Goal: Transaction & Acquisition: Purchase product/service

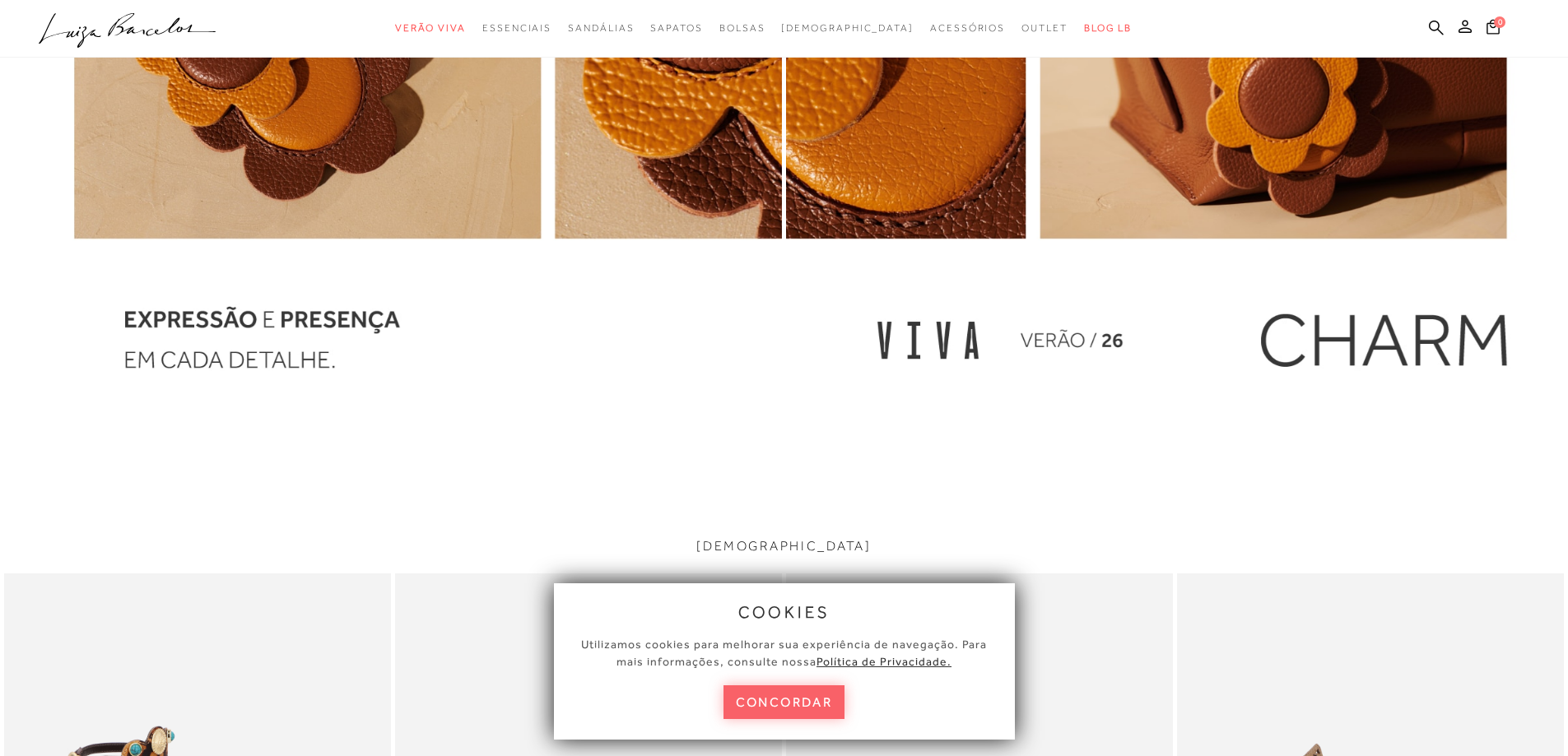
scroll to position [2545, 0]
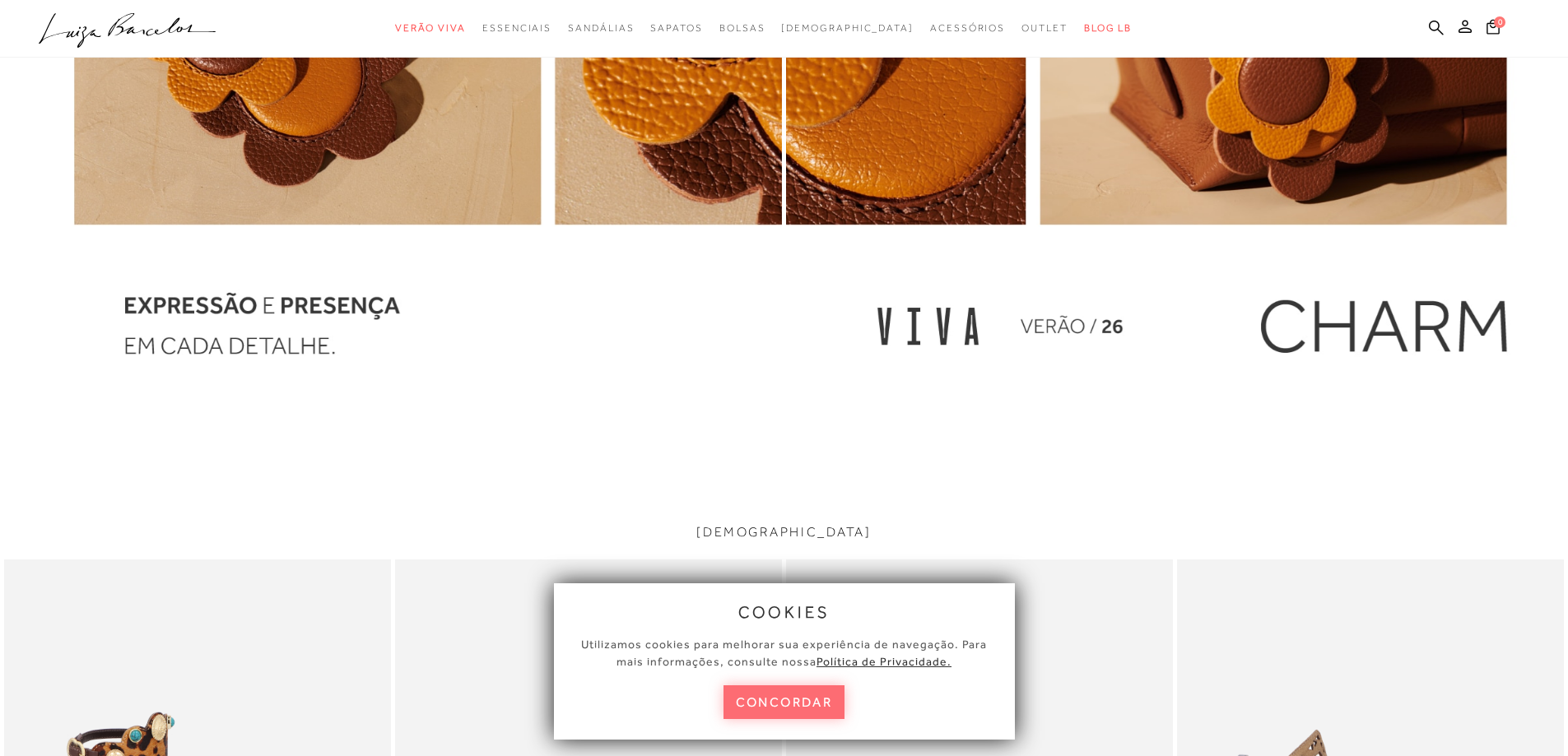
click at [742, 707] on button "concordar" at bounding box center [784, 702] width 122 height 34
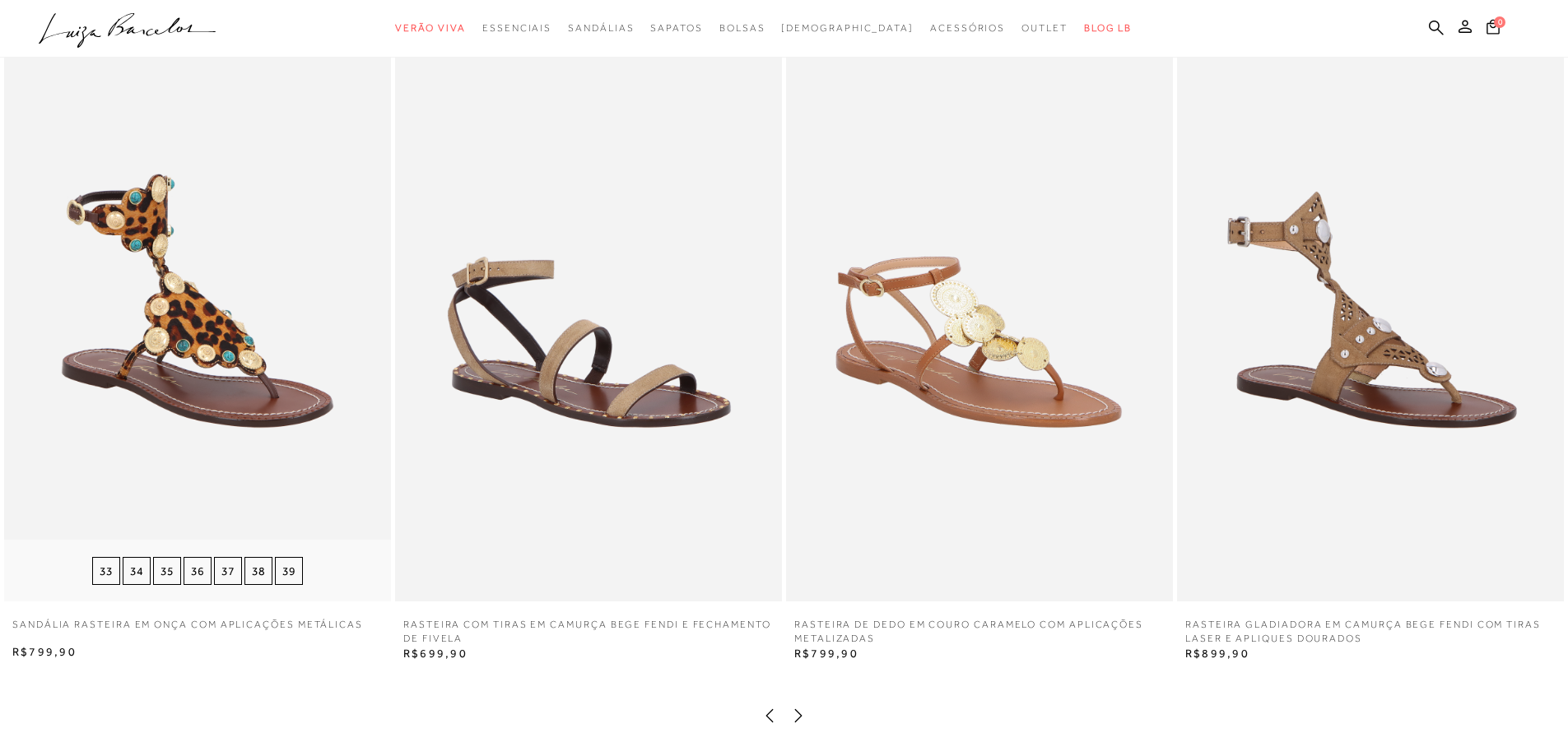
scroll to position [3121, 0]
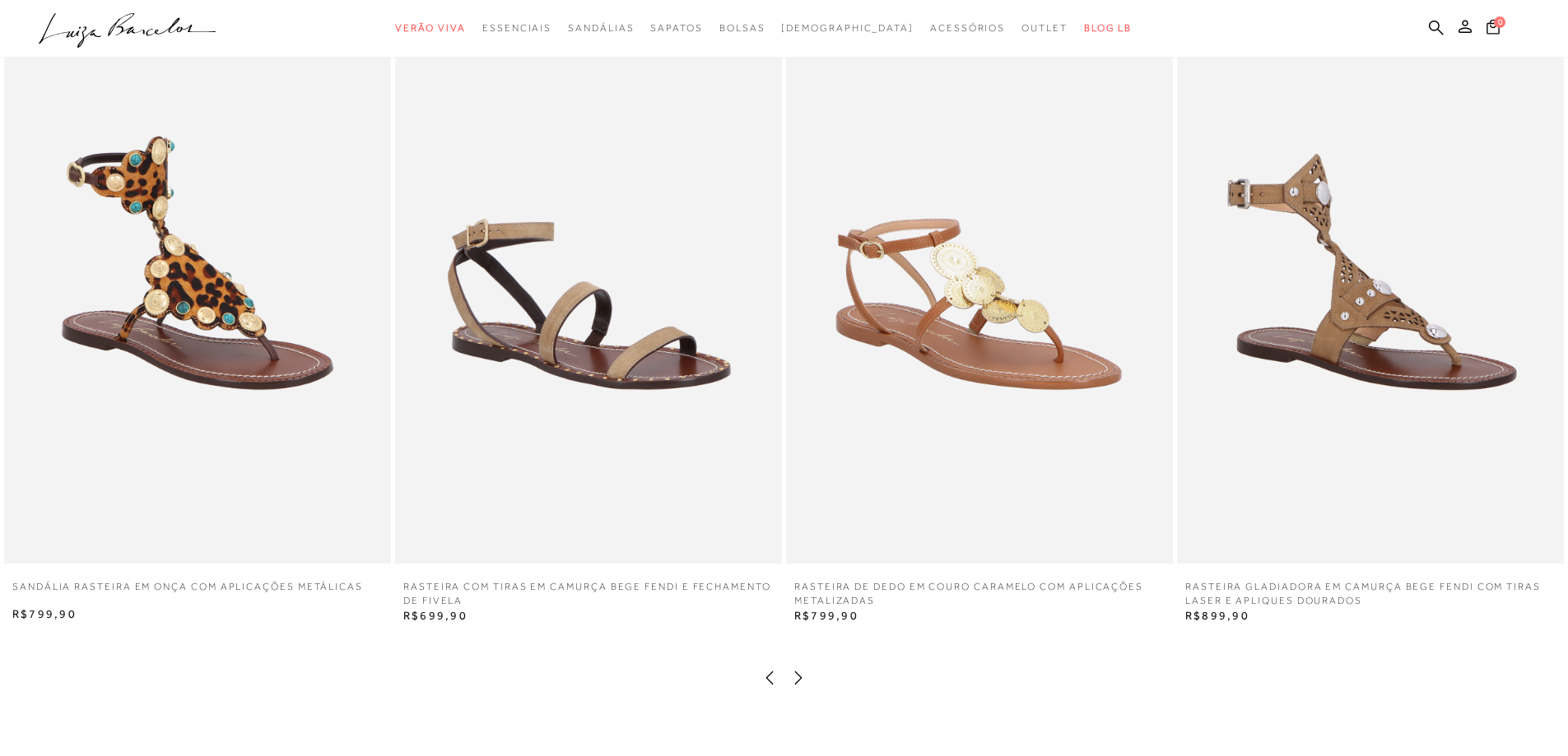
click at [802, 675] on icon at bounding box center [798, 678] width 17 height 17
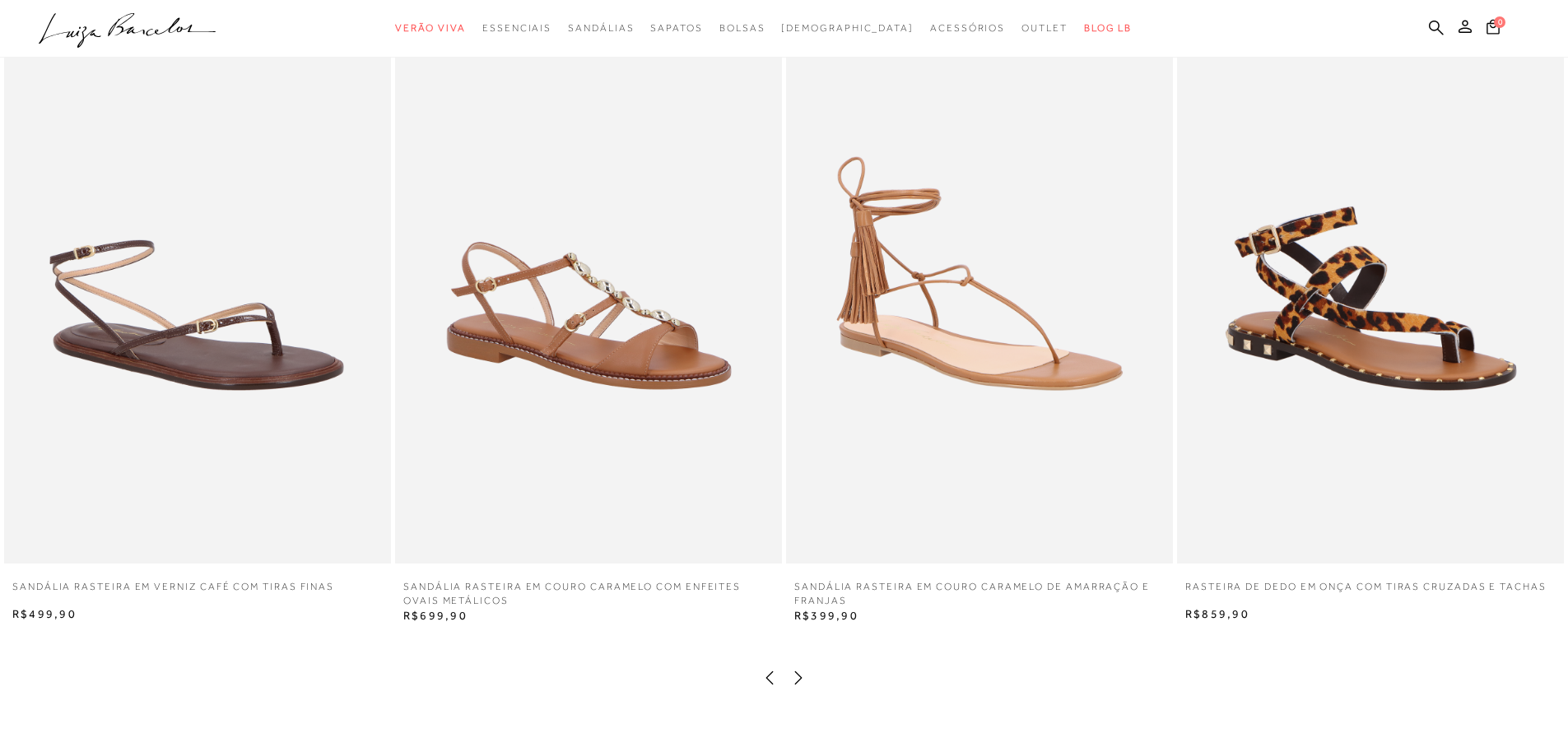
click at [802, 675] on icon at bounding box center [798, 678] width 17 height 17
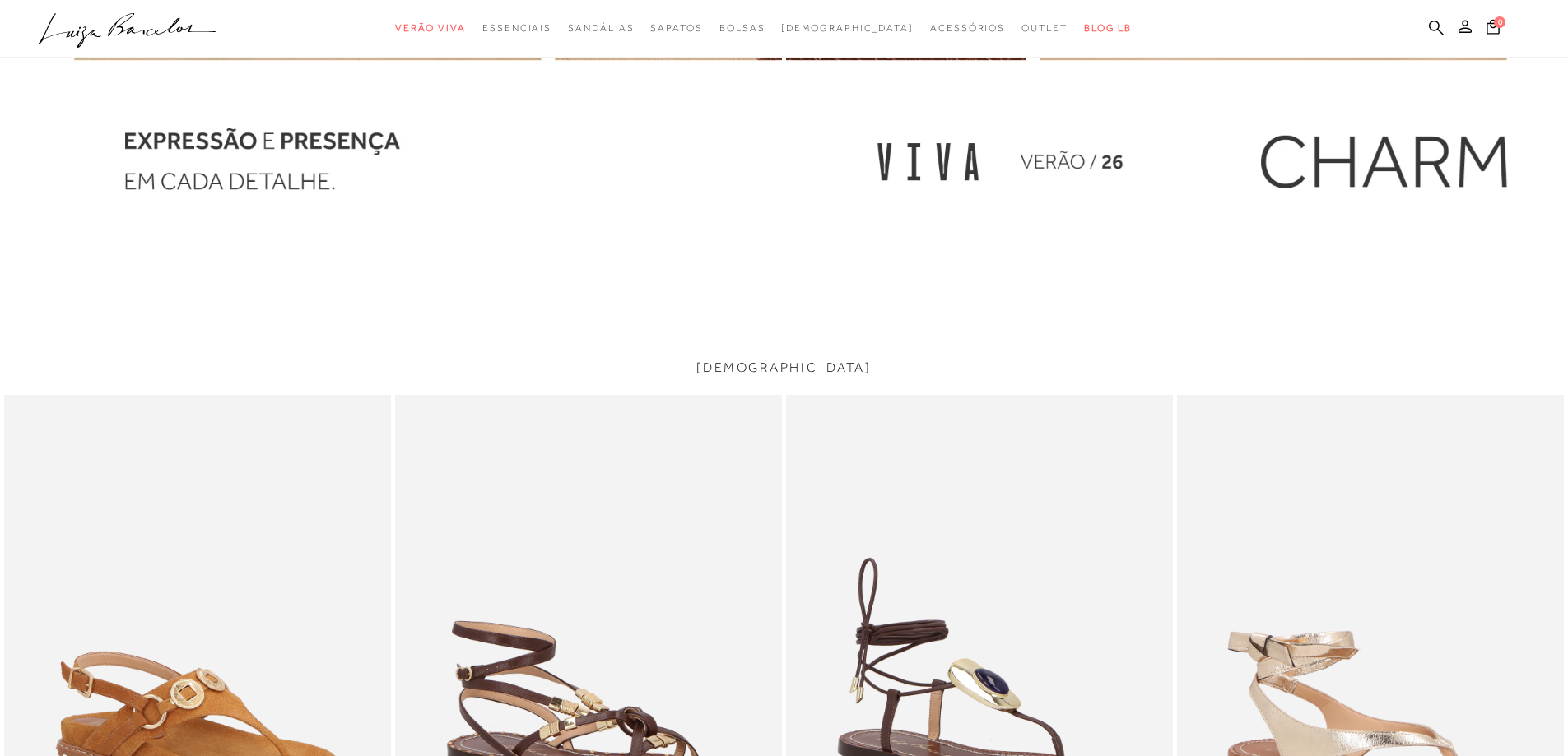
scroll to position [2380, 0]
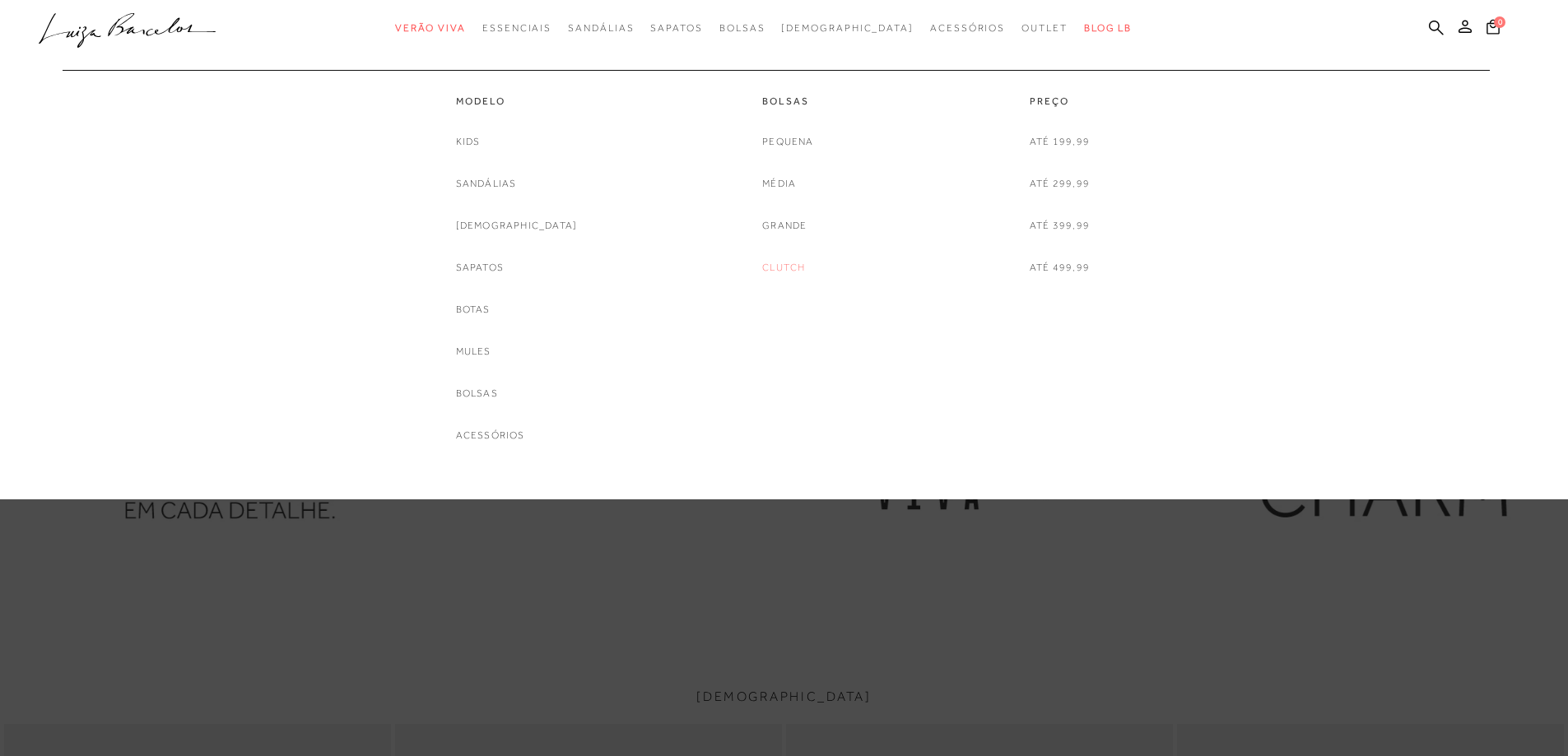
click at [786, 271] on link "Clutch" at bounding box center [783, 267] width 43 height 17
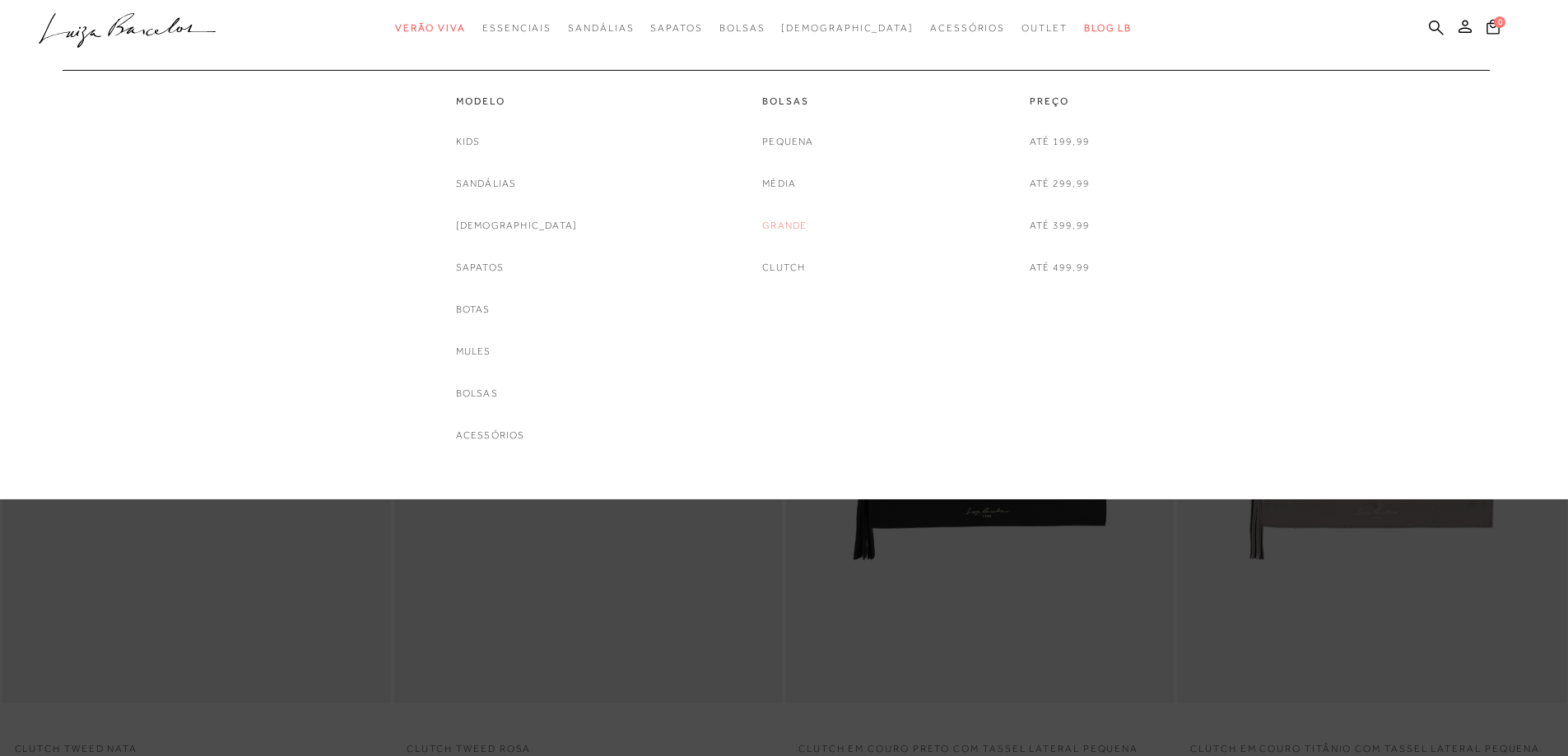
click at [781, 226] on link "Grande" at bounding box center [784, 225] width 45 height 17
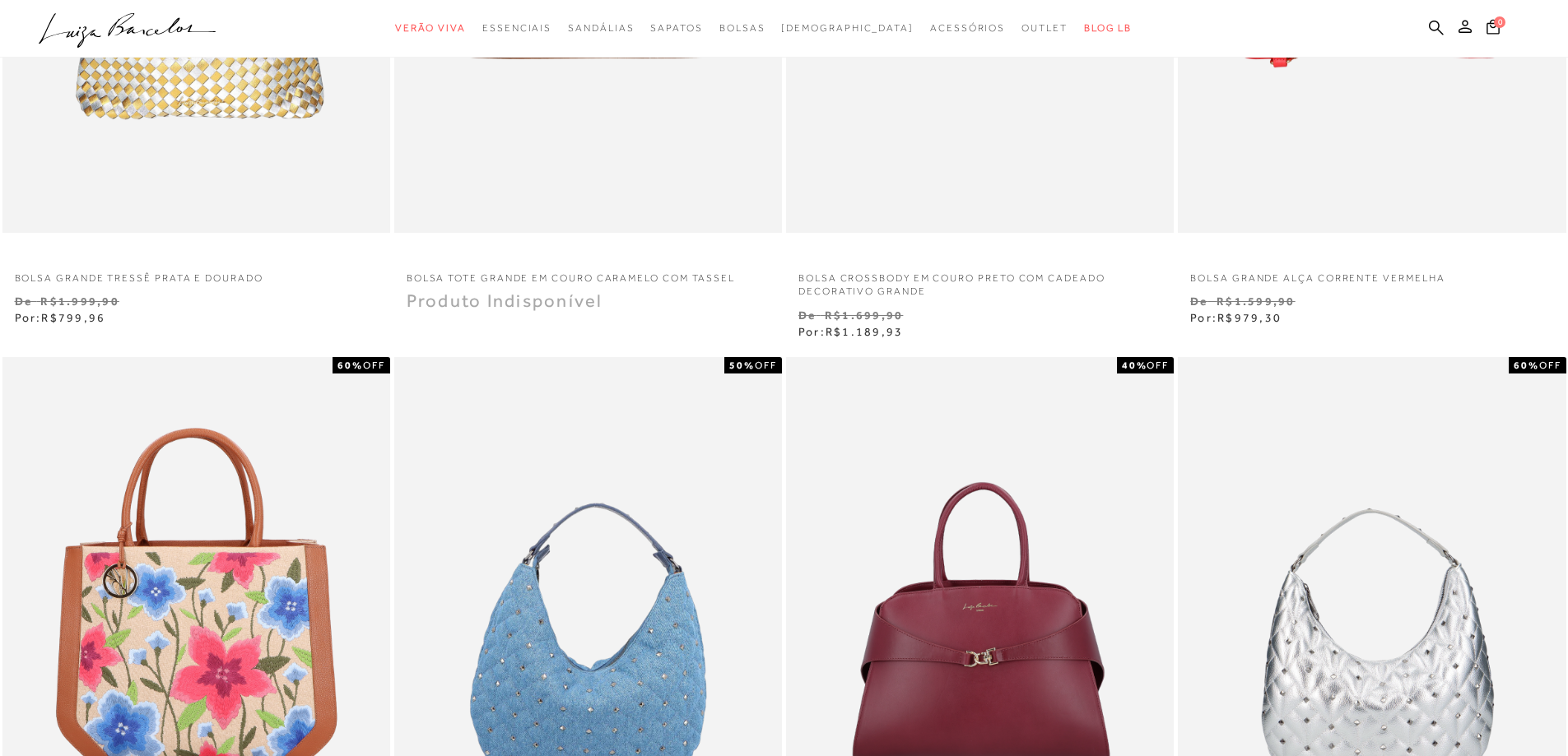
scroll to position [329, 0]
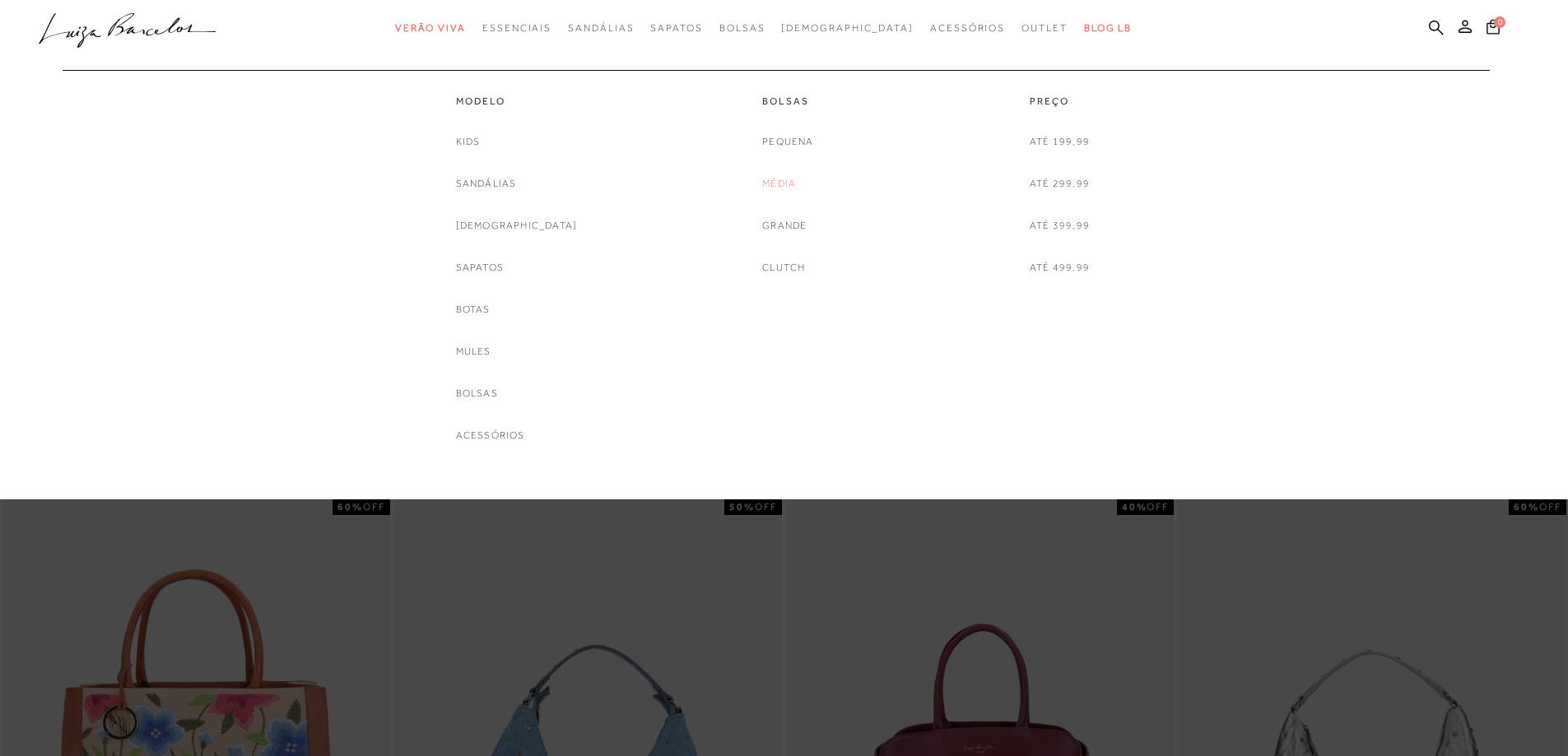
click at [769, 179] on link "Média" at bounding box center [779, 184] width 34 height 17
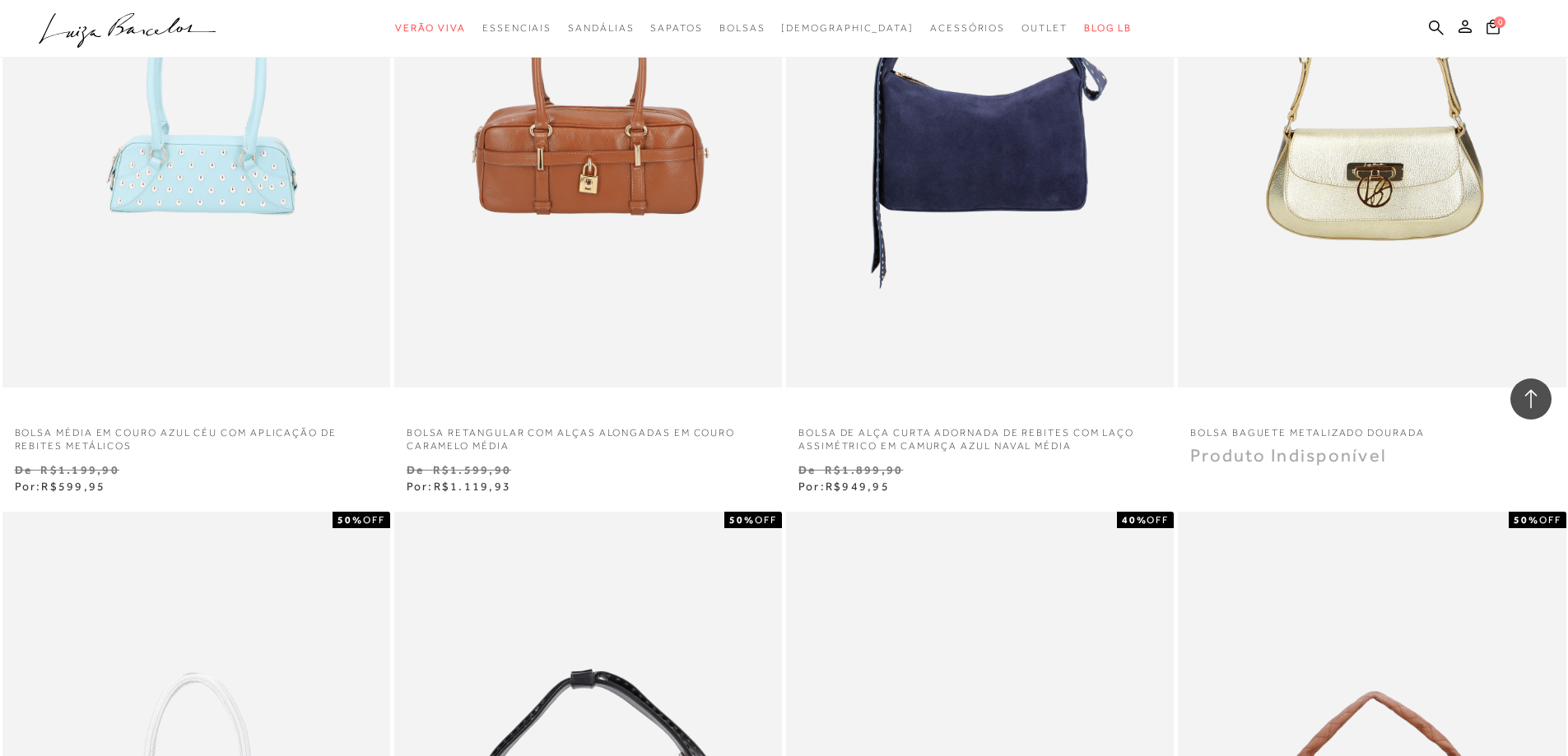
scroll to position [1316, 0]
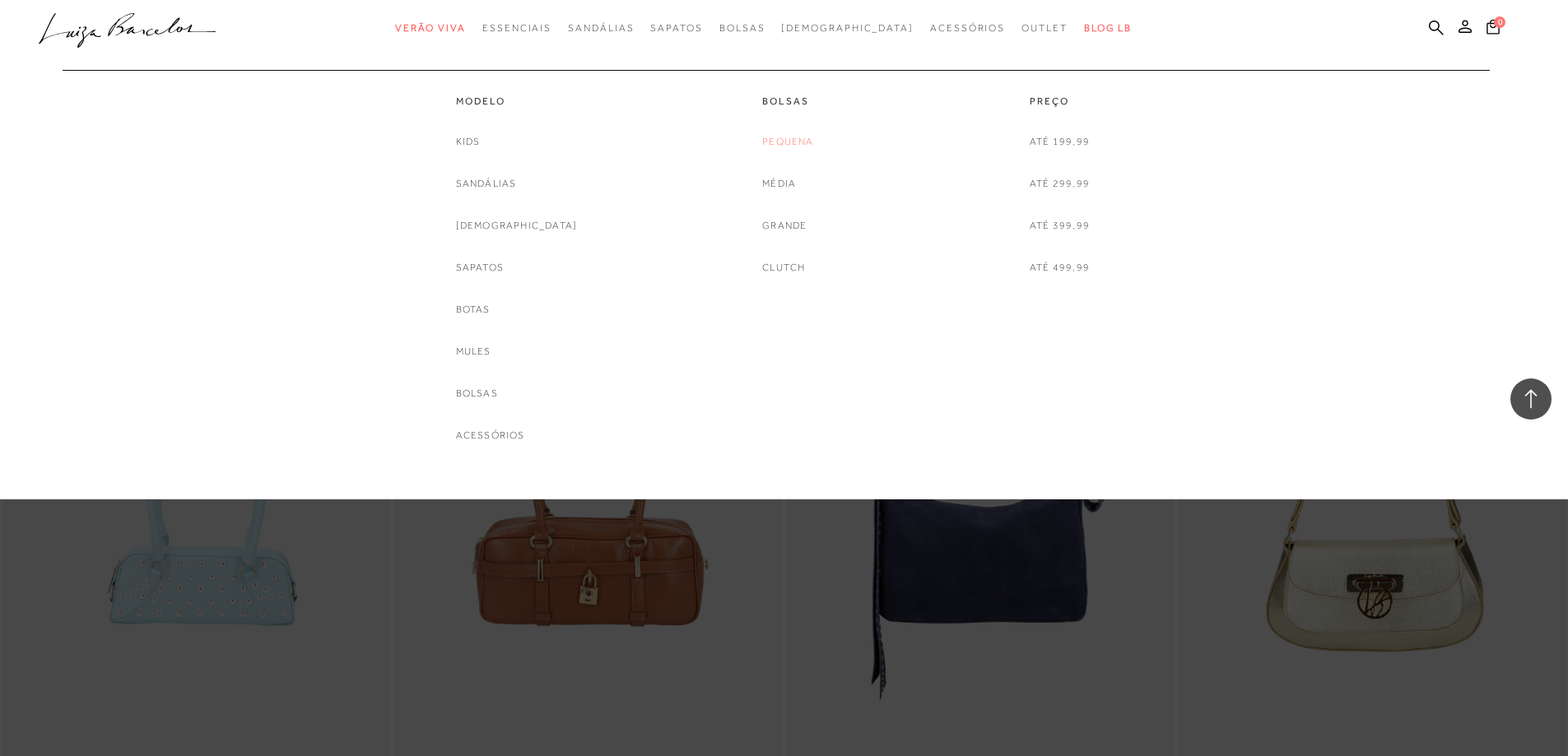
click at [781, 138] on link "Pequena" at bounding box center [787, 142] width 51 height 17
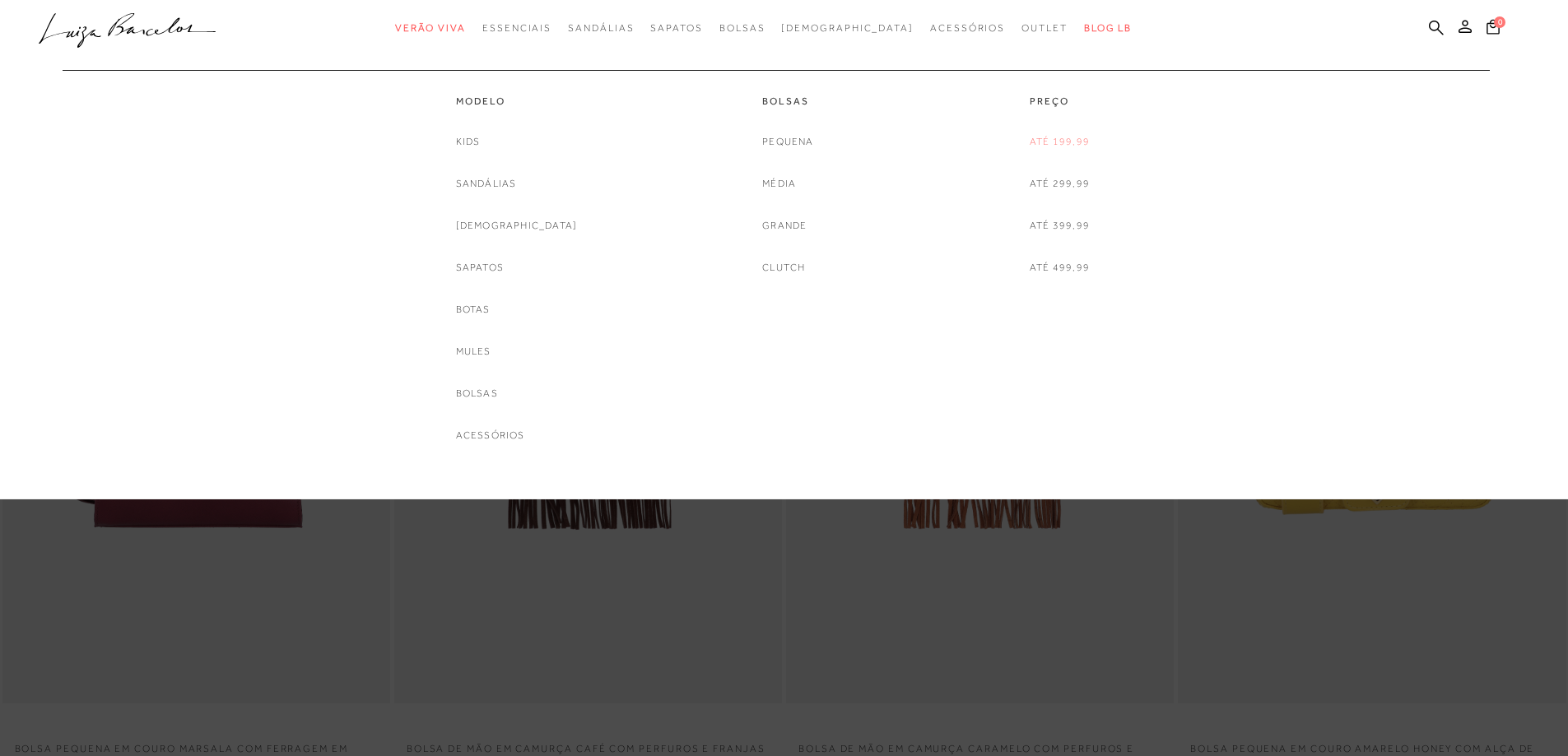
click at [1048, 135] on link "Até 199,99" at bounding box center [1059, 142] width 60 height 17
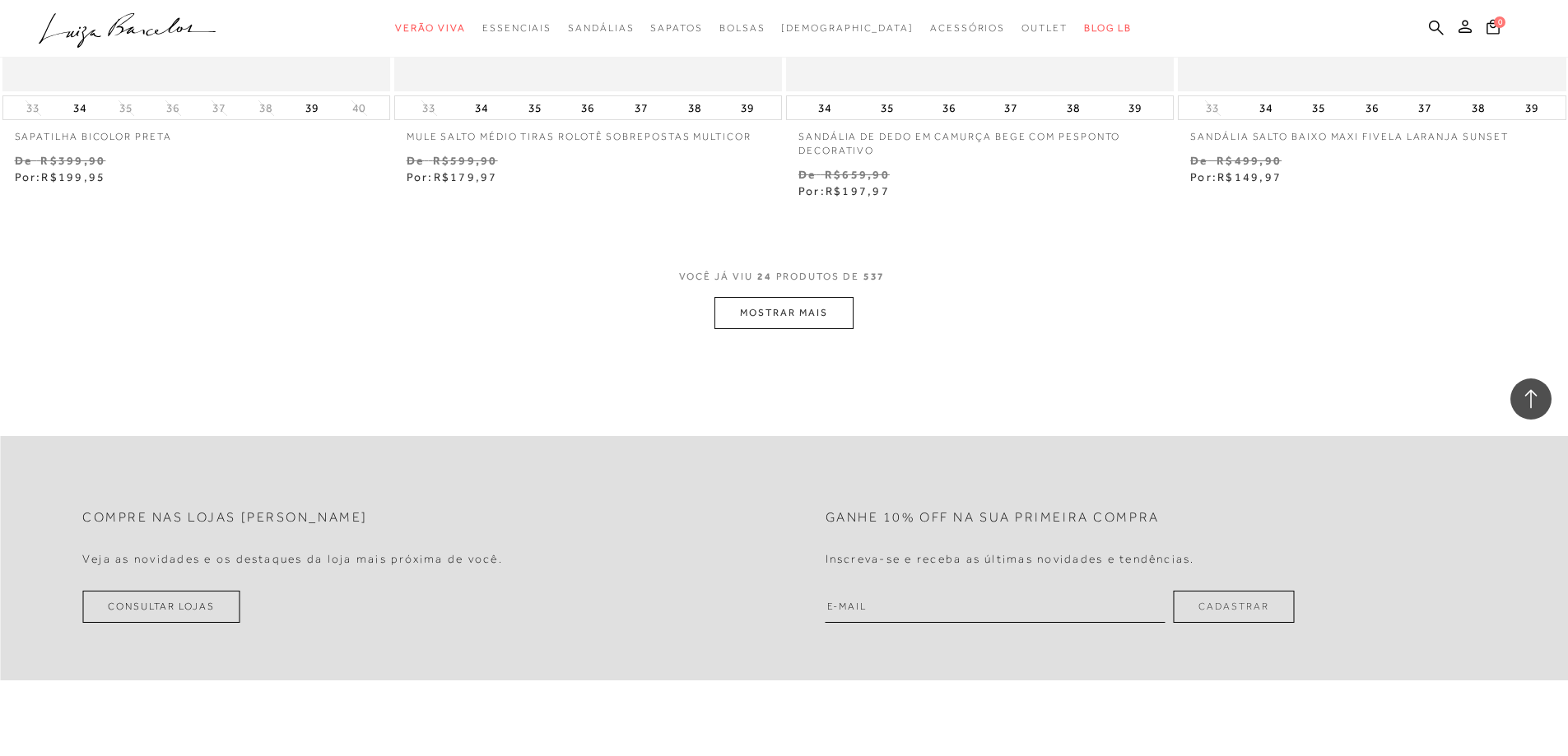
scroll to position [3785, 0]
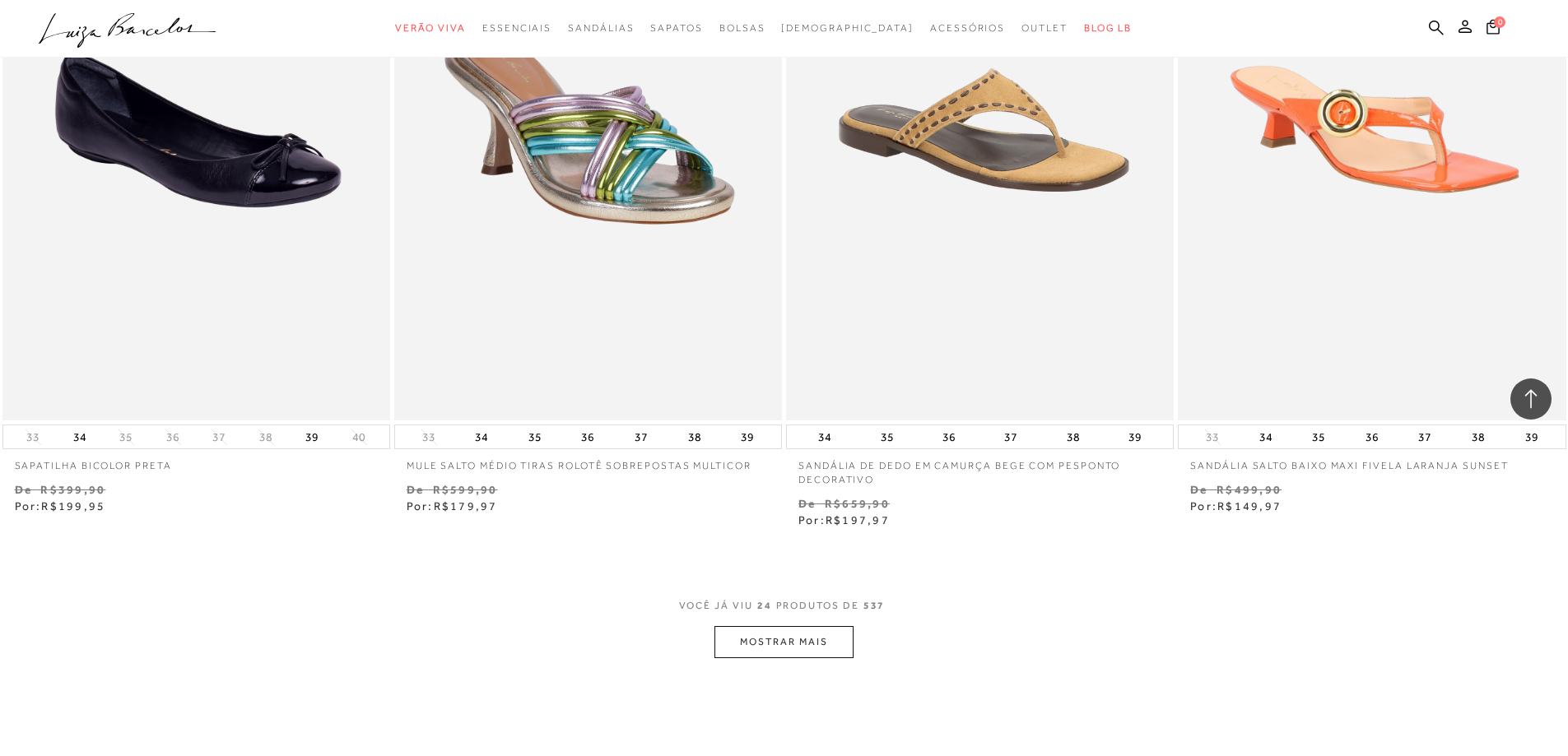
click at [776, 647] on button "MOSTRAR MAIS" at bounding box center [783, 642] width 138 height 32
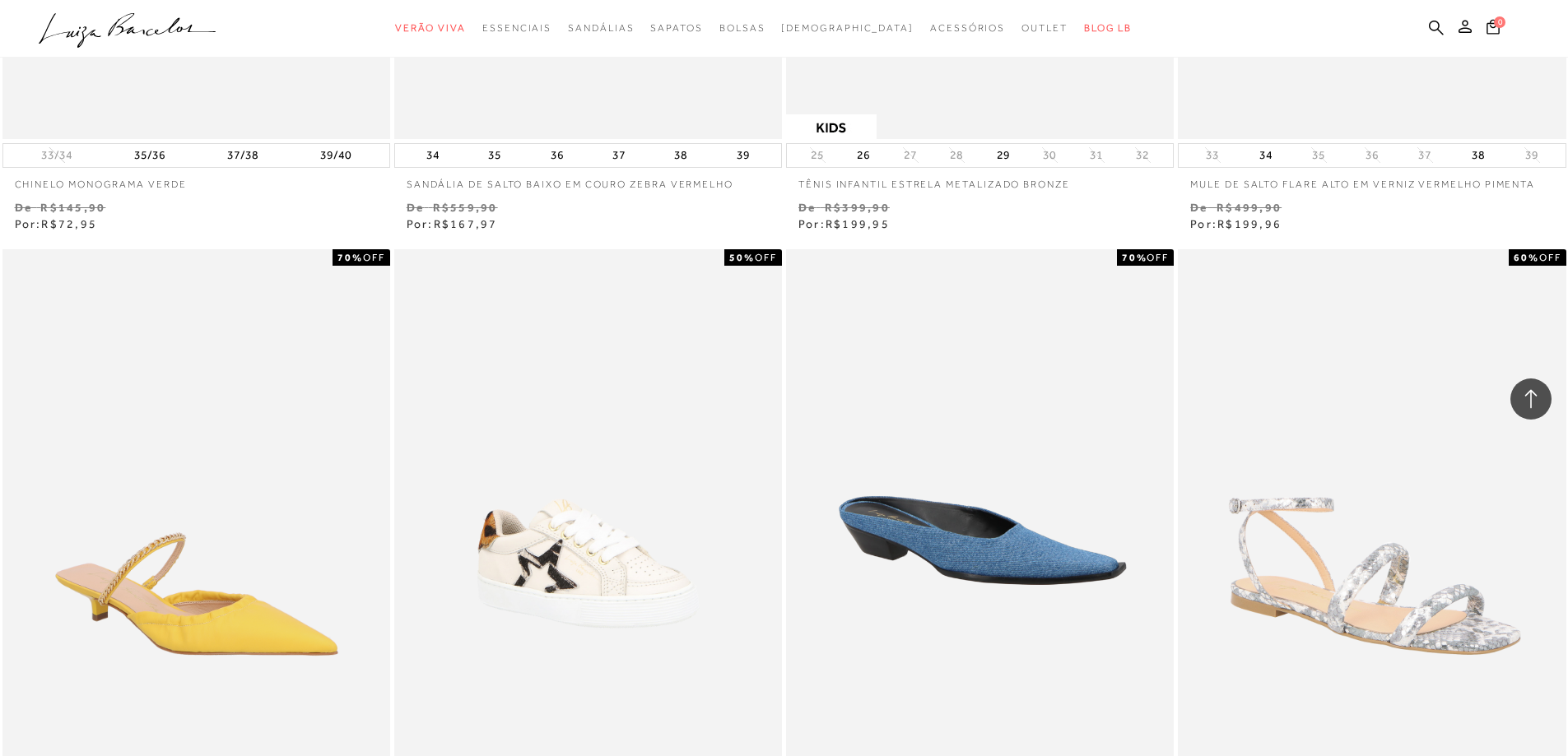
scroll to position [5759, 0]
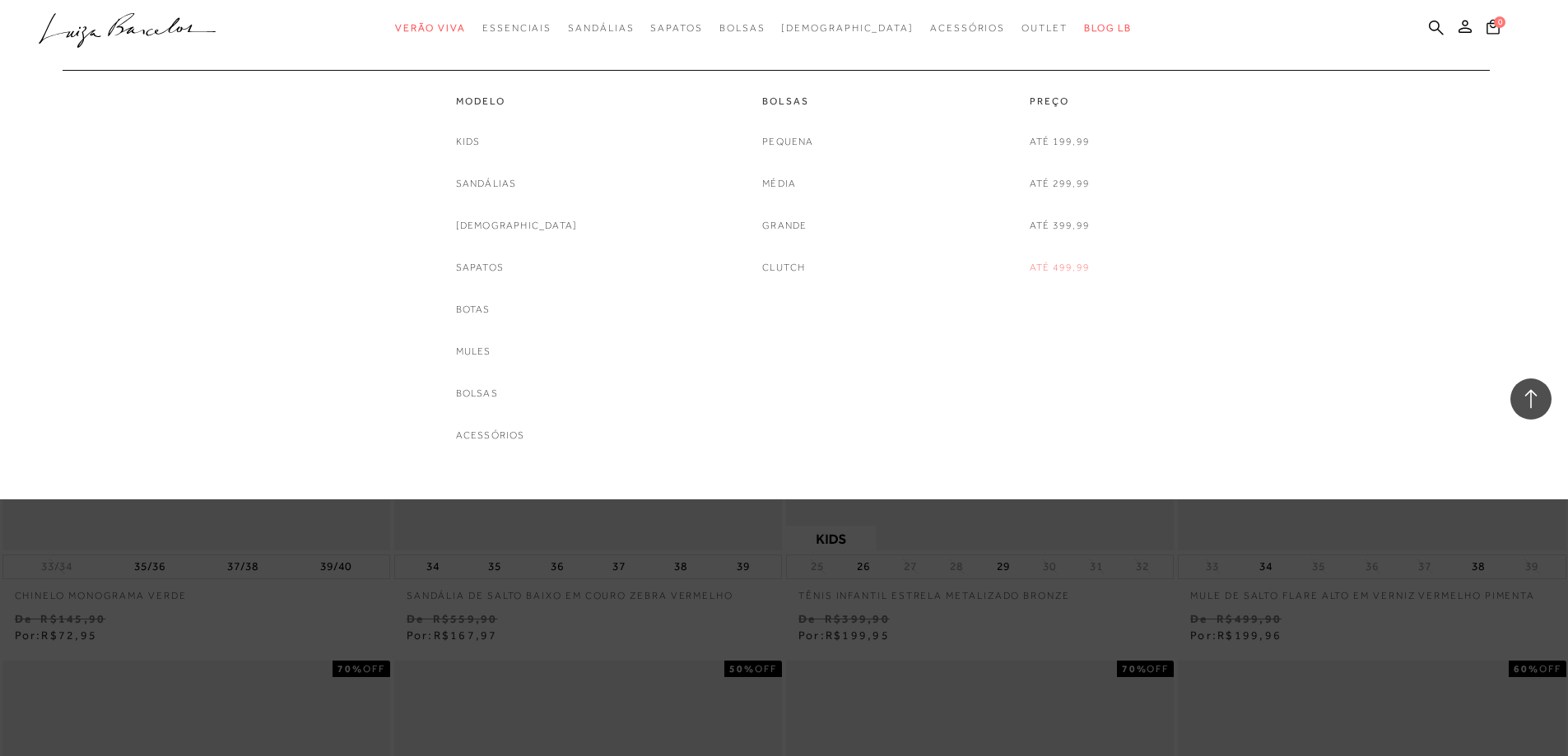
click at [1058, 274] on link "Até 499,99" at bounding box center [1059, 267] width 60 height 17
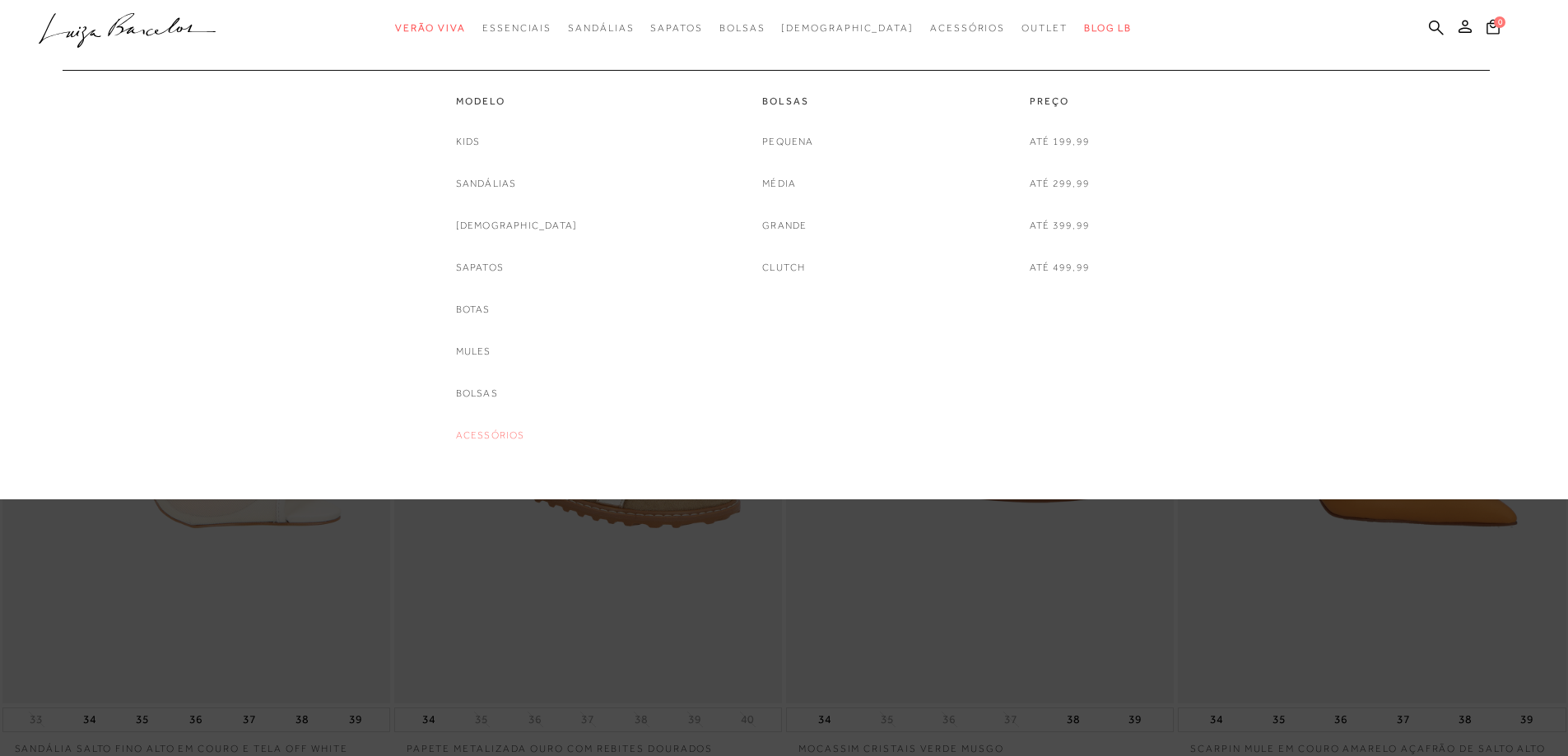
click at [512, 434] on link "Acessórios" at bounding box center [490, 435] width 69 height 17
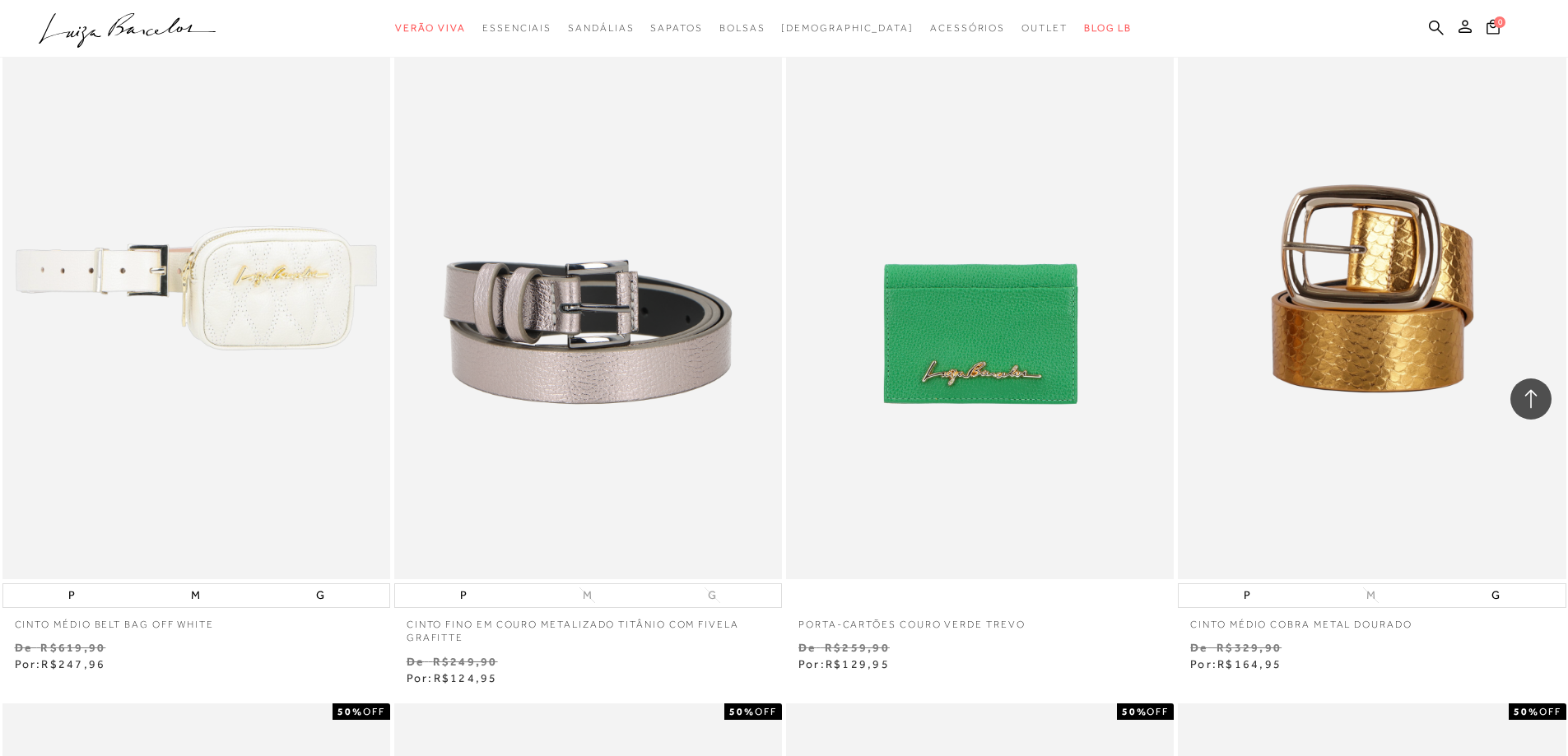
scroll to position [823, 0]
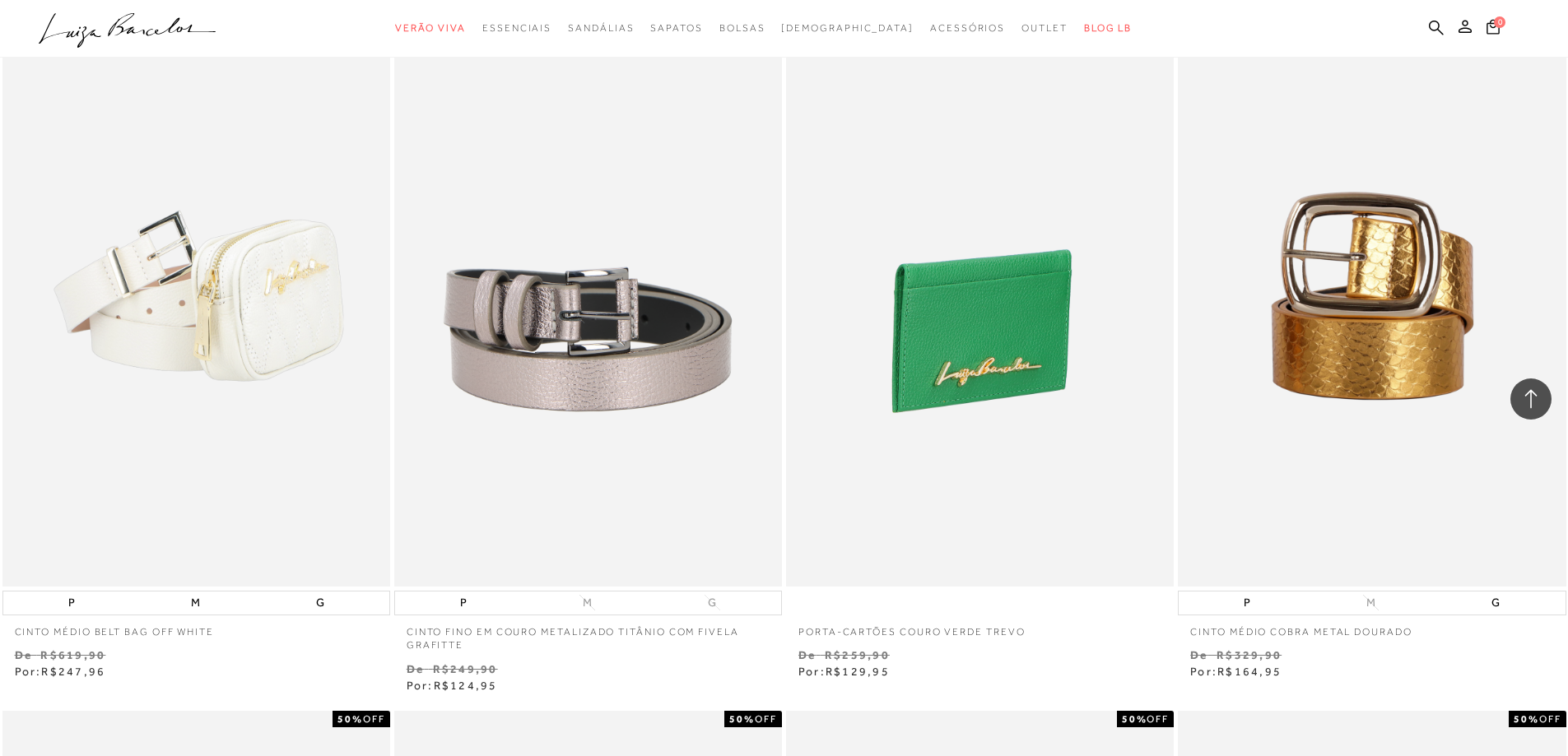
click at [943, 375] on img at bounding box center [980, 295] width 386 height 581
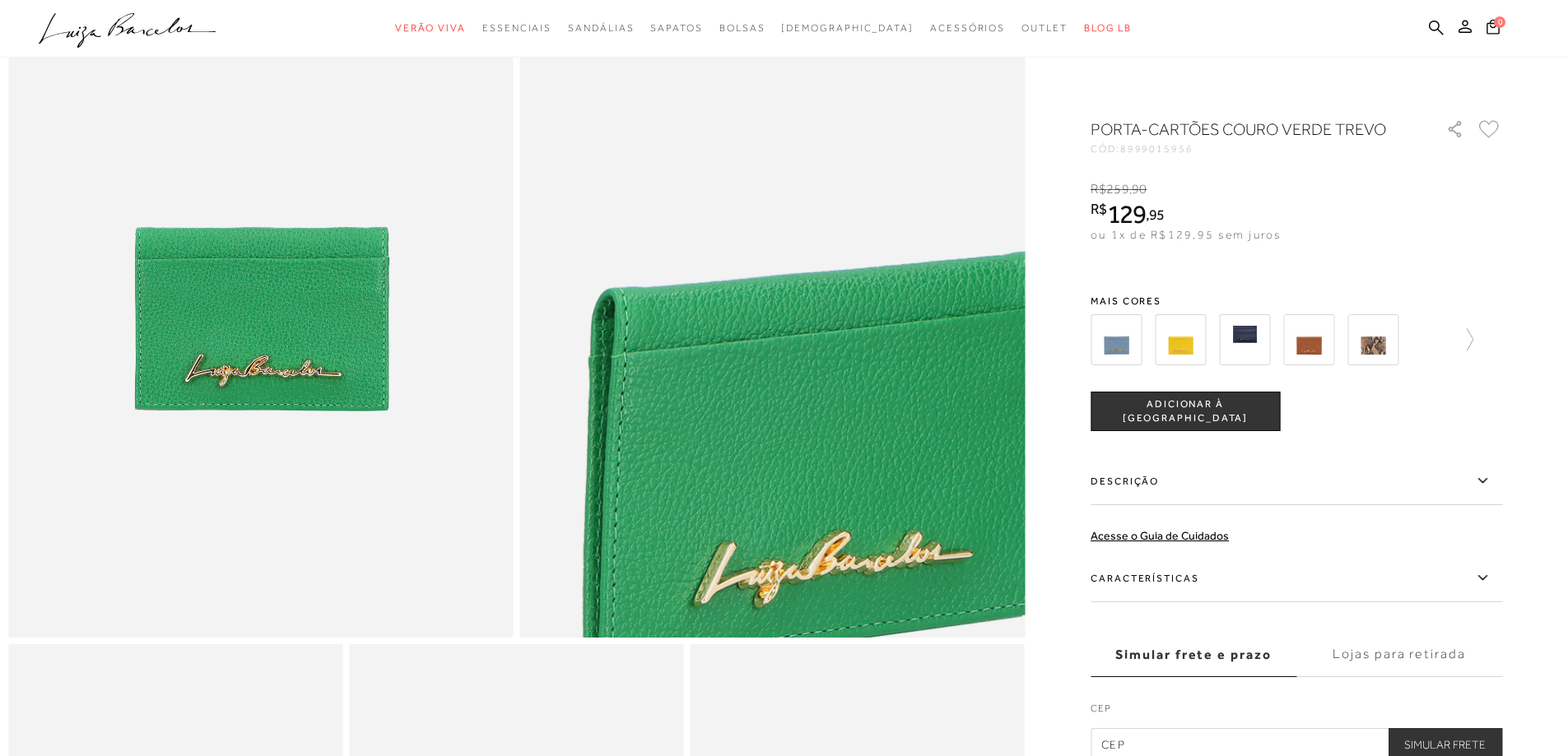
scroll to position [247, 0]
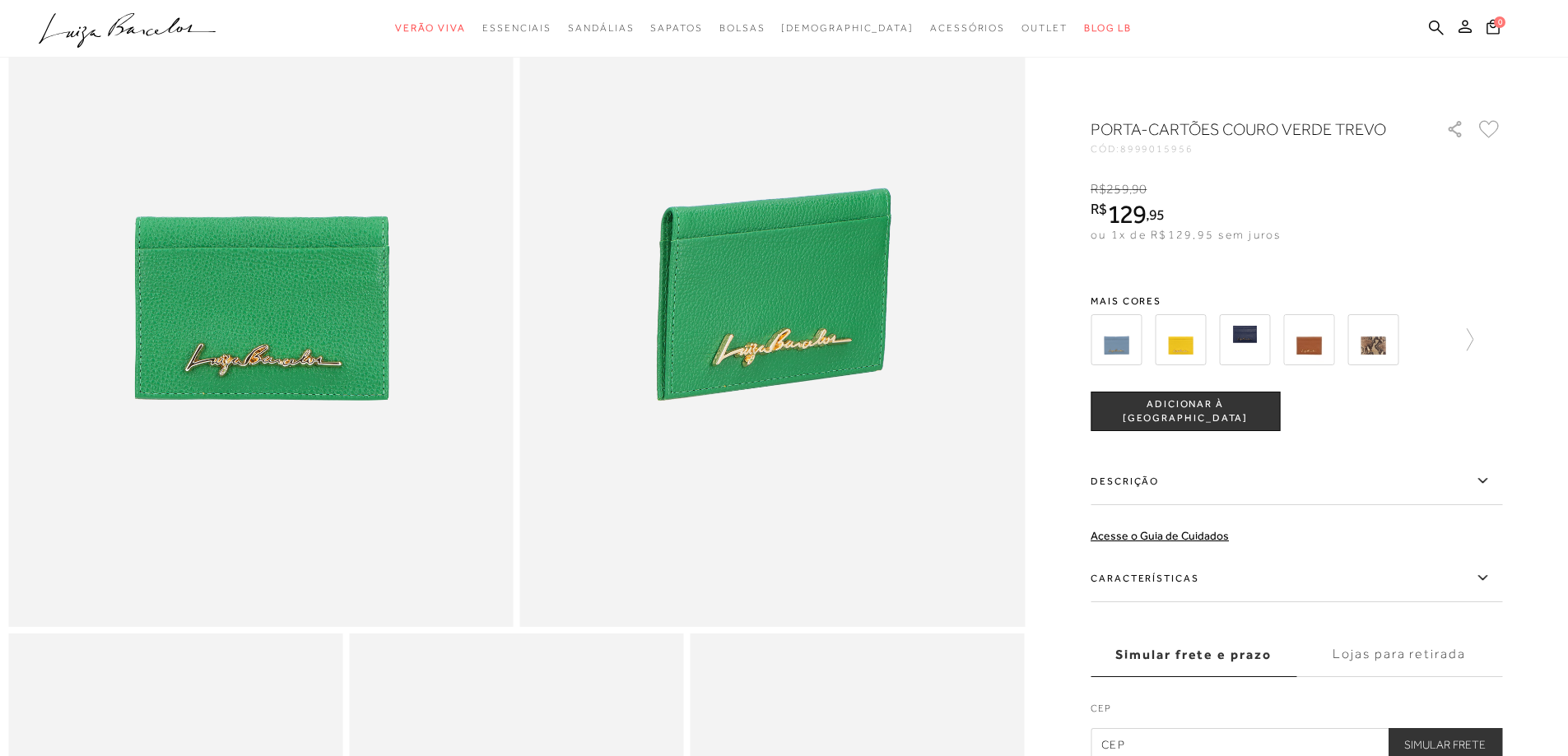
click at [1316, 350] on img at bounding box center [1308, 340] width 51 height 51
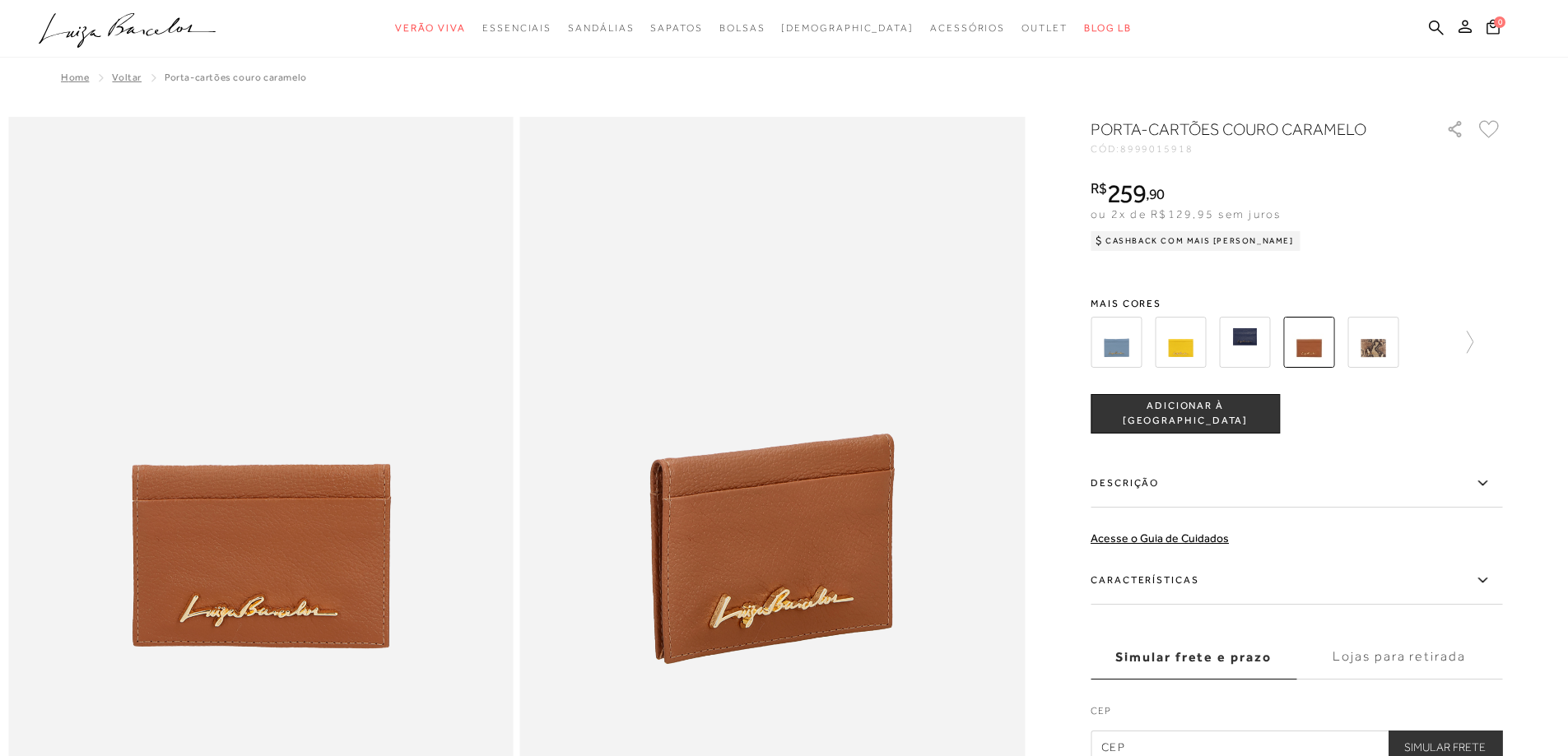
click at [1115, 343] on img at bounding box center [1116, 342] width 51 height 51
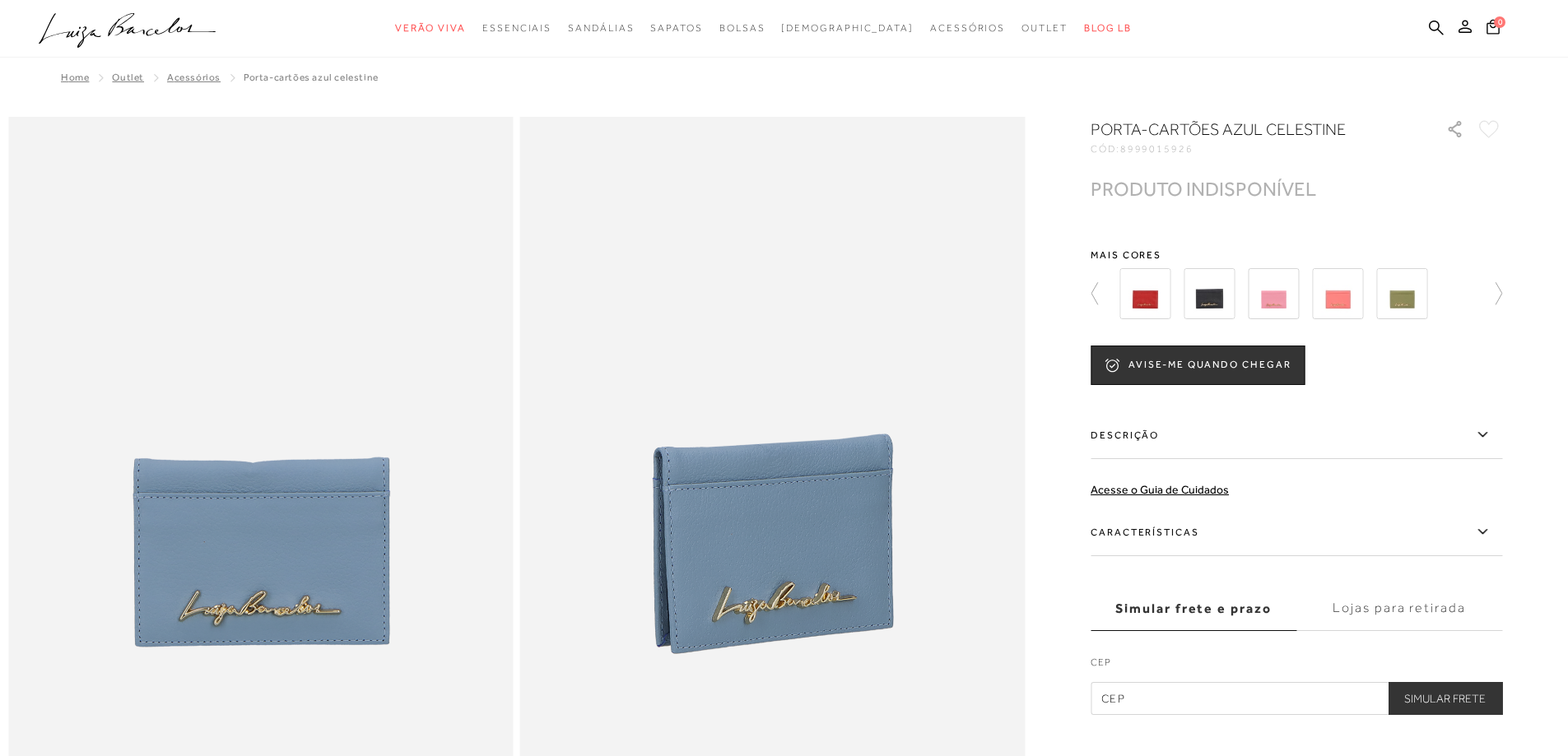
click at [1425, 301] on img at bounding box center [1401, 294] width 51 height 51
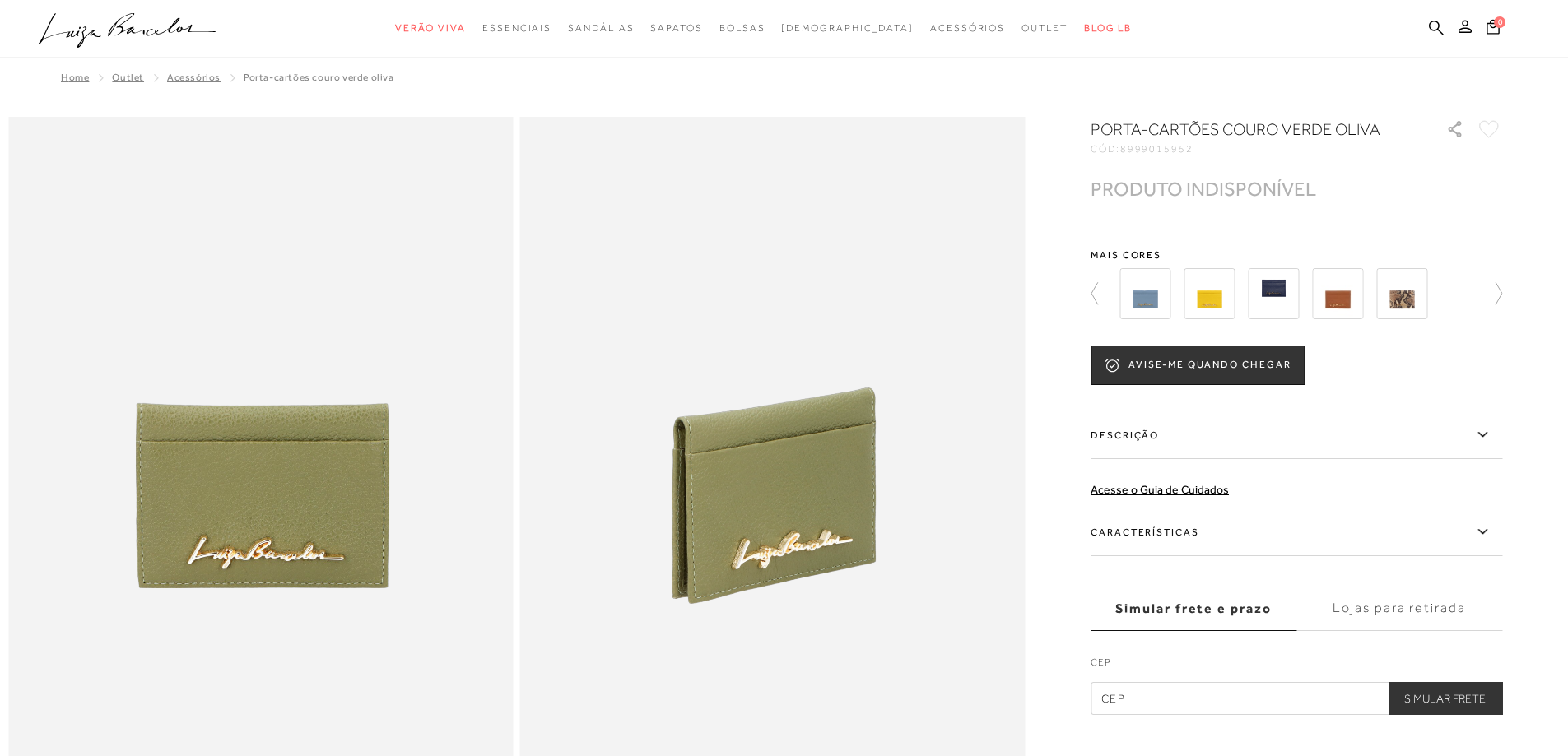
click at [1427, 297] on img at bounding box center [1401, 294] width 51 height 51
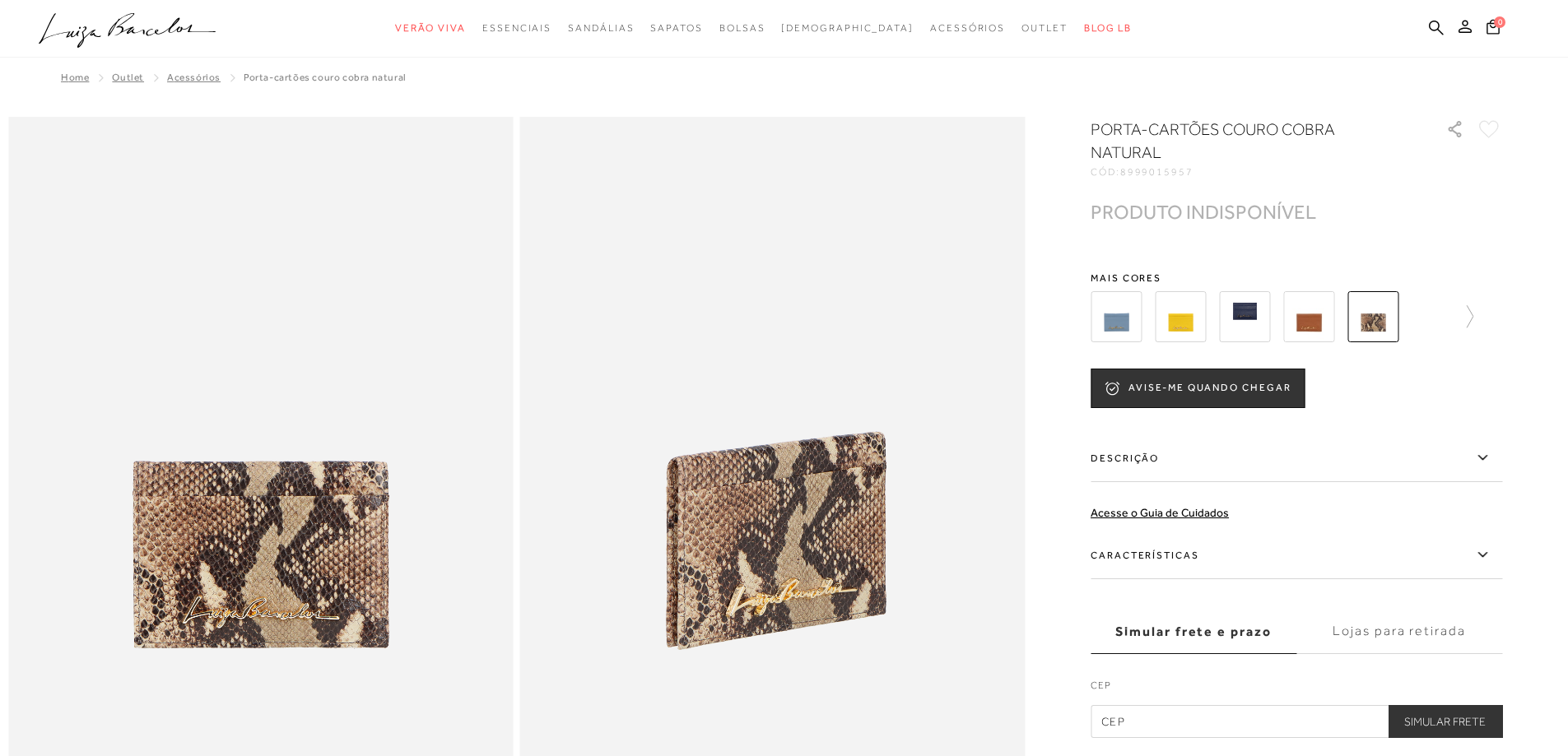
click at [1183, 328] on img at bounding box center [1180, 316] width 51 height 51
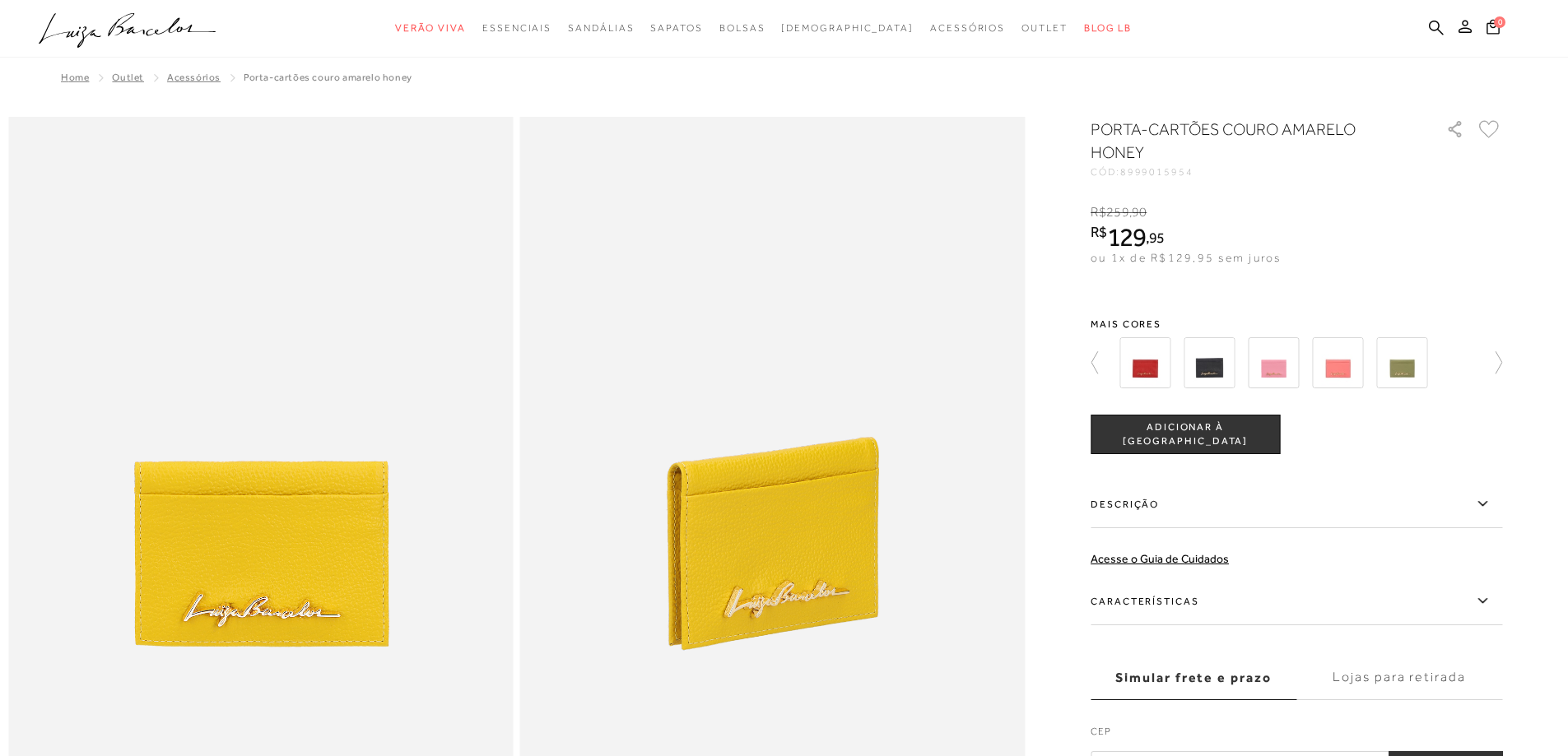
click at [1223, 375] on img at bounding box center [1208, 363] width 51 height 51
